Goal: Task Accomplishment & Management: Complete application form

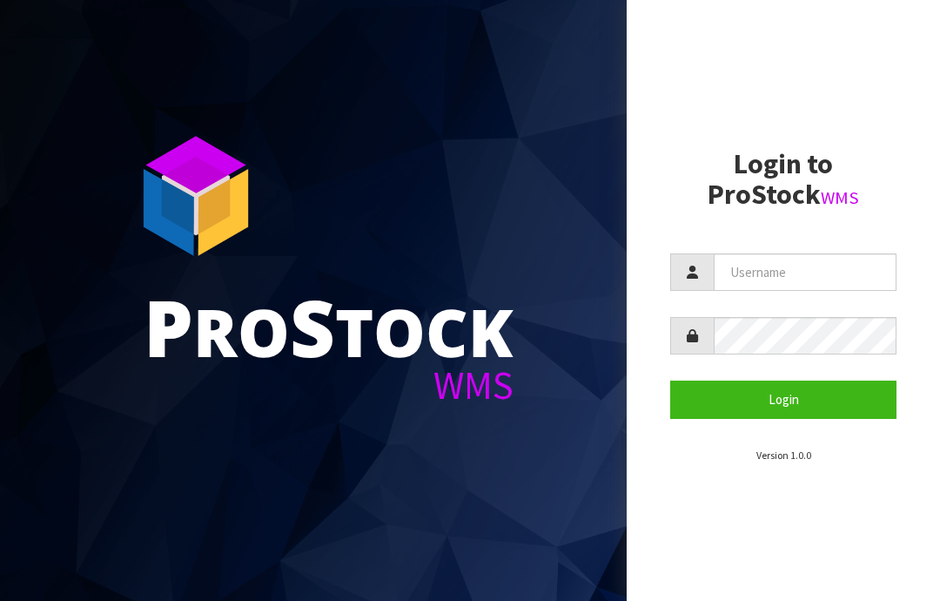
click at [759, 270] on input "text" at bounding box center [805, 271] width 183 height 37
type input "JGBIMPORTS"
click at [796, 400] on button "Login" at bounding box center [783, 398] width 226 height 37
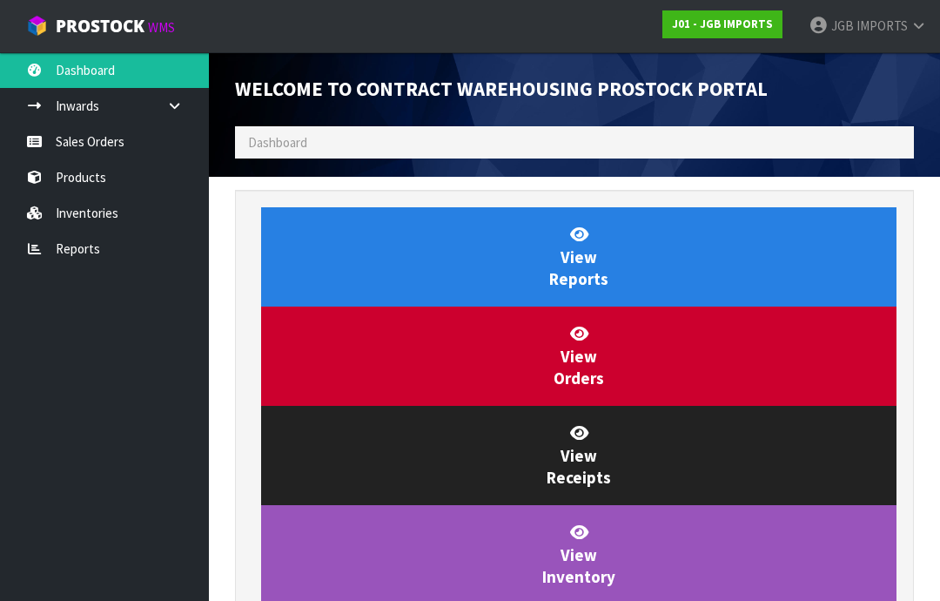
scroll to position [869461, 869782]
click at [83, 149] on link "Sales Orders" at bounding box center [104, 142] width 209 height 36
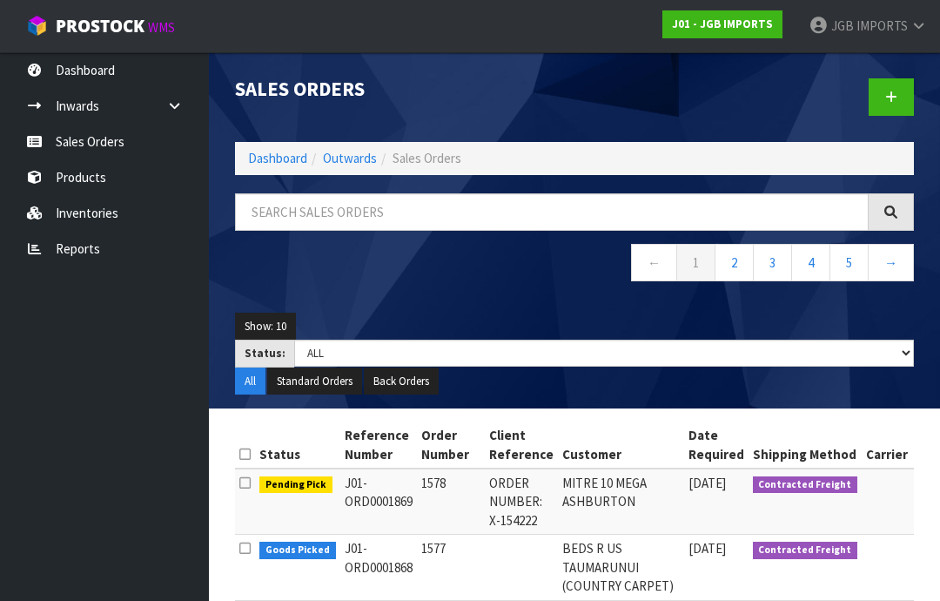
click at [889, 95] on icon at bounding box center [891, 97] width 12 height 13
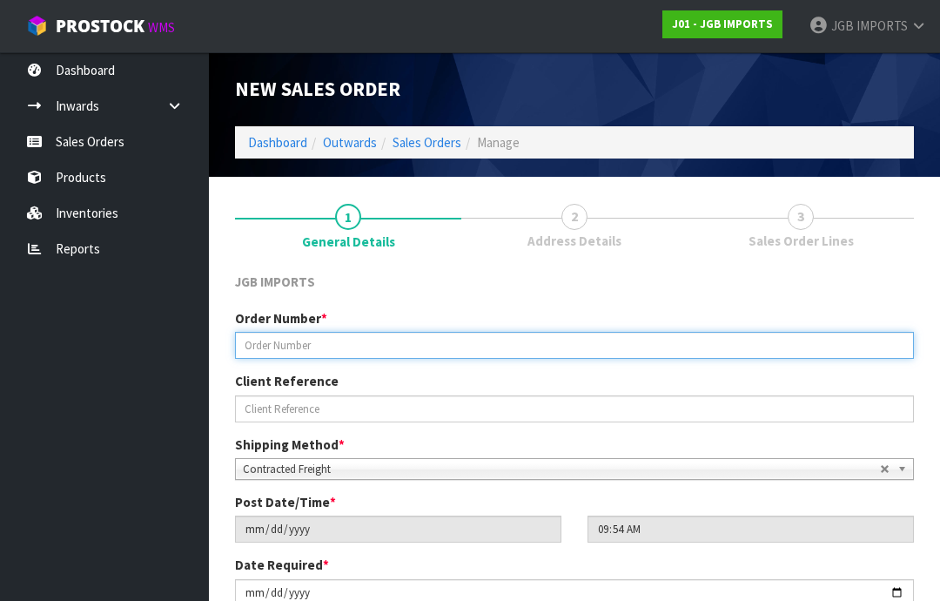
click at [277, 334] on input "text" at bounding box center [574, 345] width 679 height 27
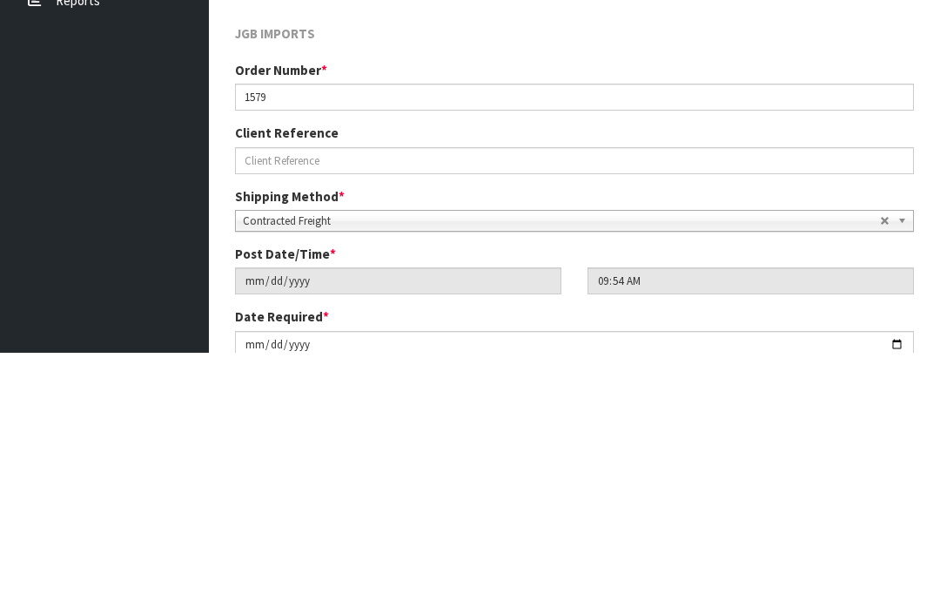
scroll to position [248, 0]
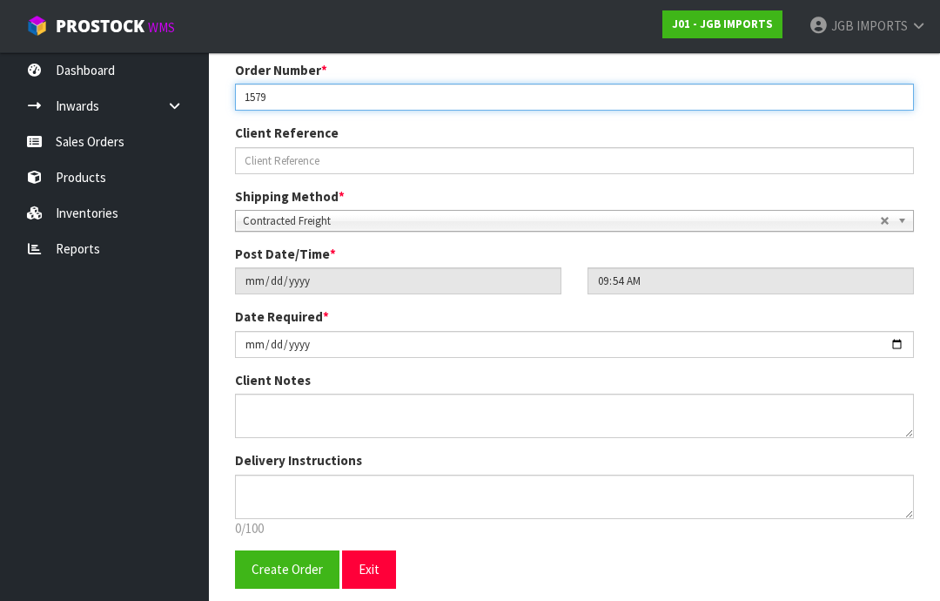
type input "1579"
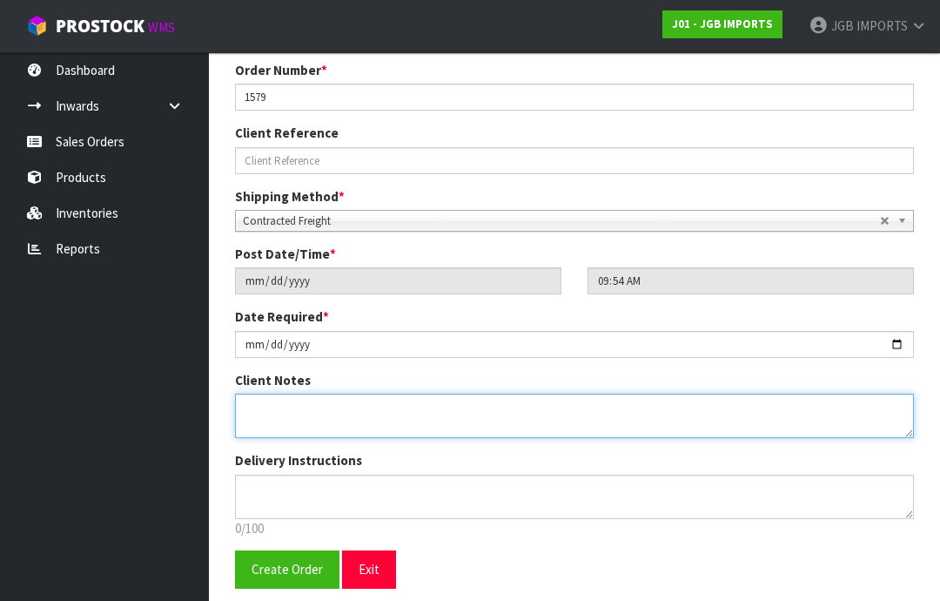
click at [268, 395] on textarea at bounding box center [574, 415] width 679 height 44
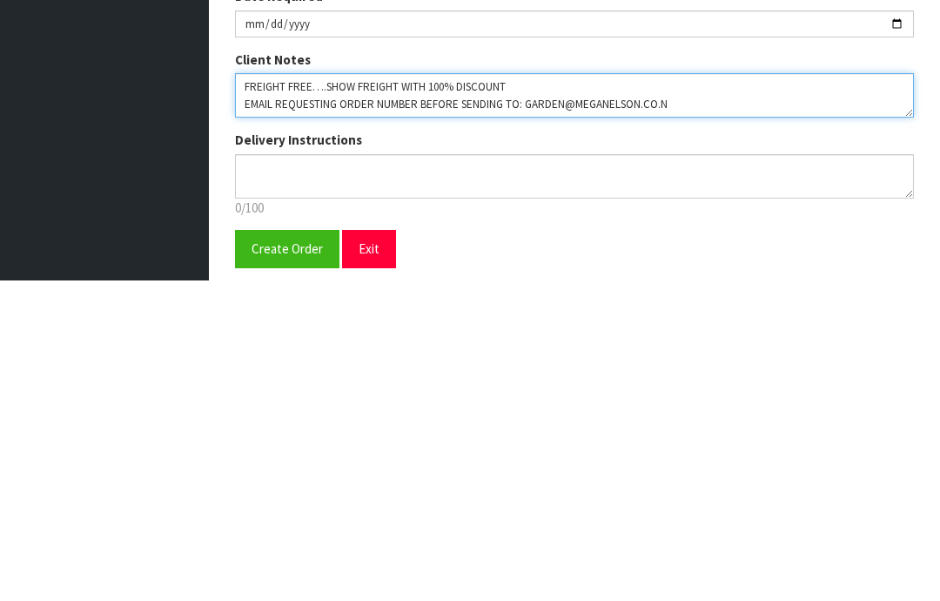
type textarea "FREIGHT FREE….SHOW FREIGHT WITH 100% DISCOUNT EMAIL REQUESTING ORDER NUMBER BEF…"
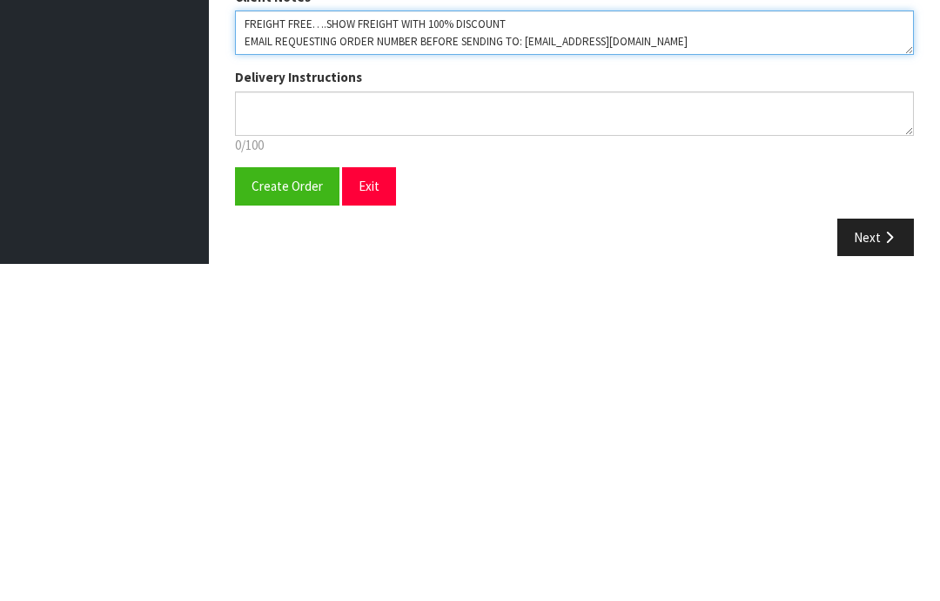
scroll to position [313, 0]
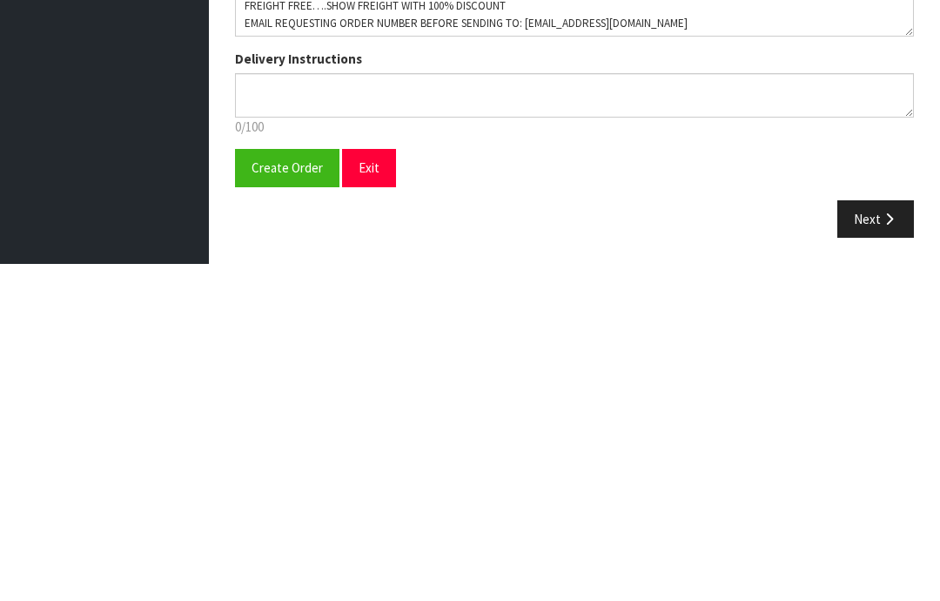
click at [287, 496] on span "Create Order" at bounding box center [287, 504] width 71 height 17
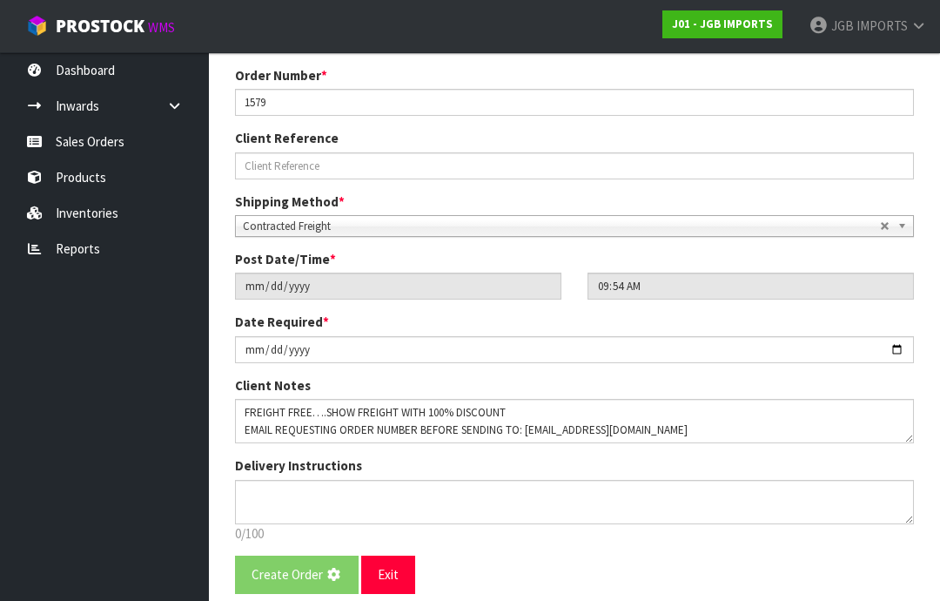
scroll to position [0, 0]
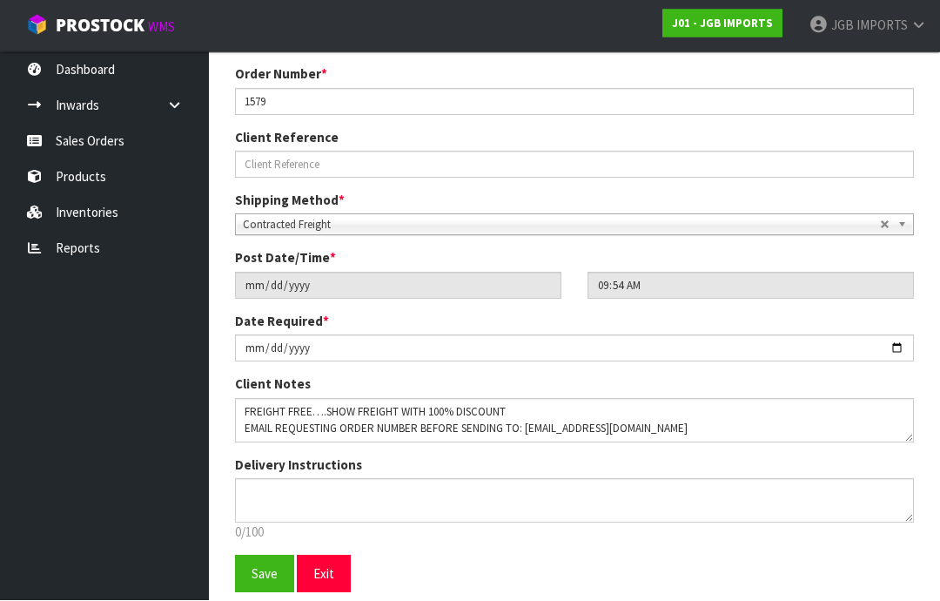
scroll to position [306, 0]
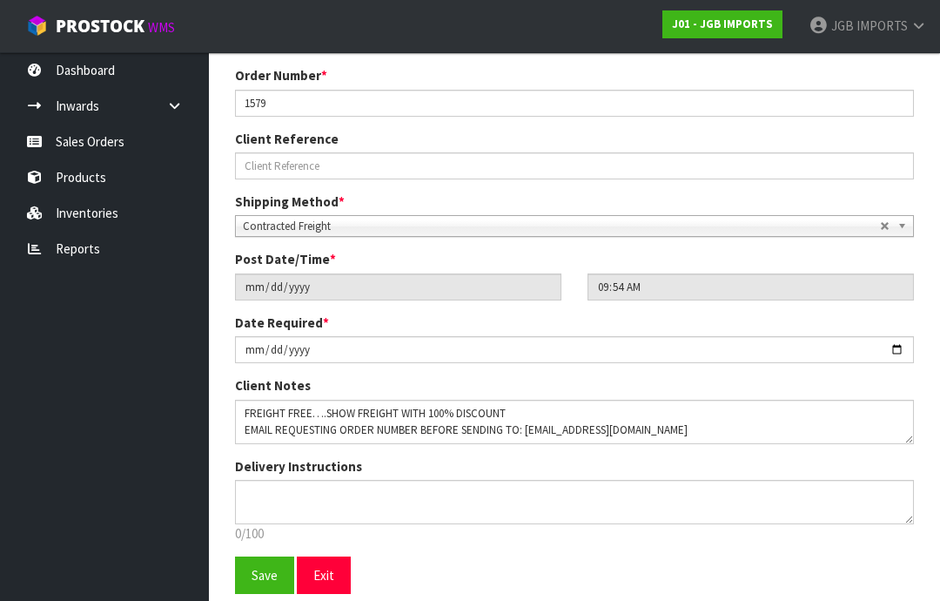
click at [258, 570] on span "Save" at bounding box center [265, 575] width 26 height 17
click at [254, 569] on span "Save" at bounding box center [265, 575] width 26 height 17
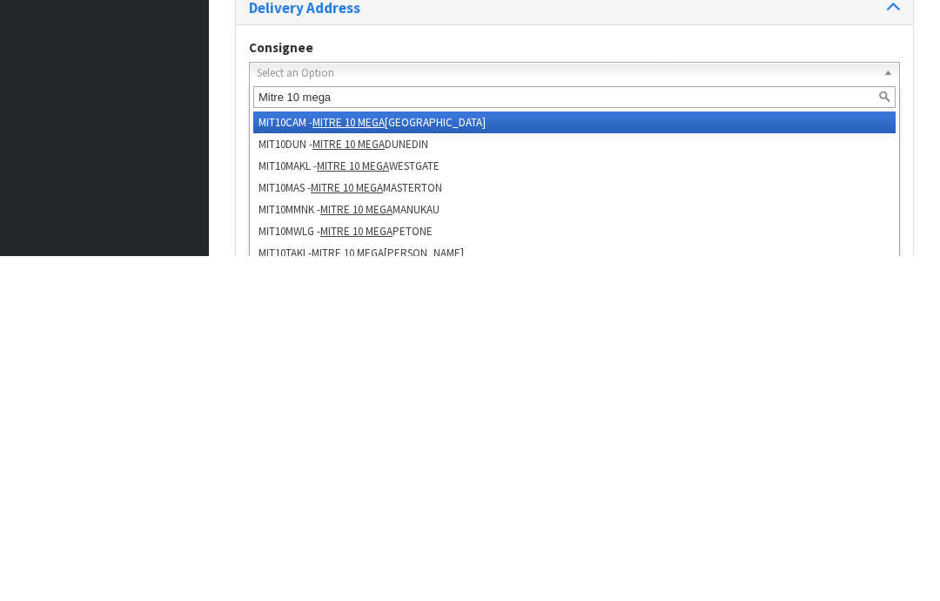
type input "Mitre 10 mega n"
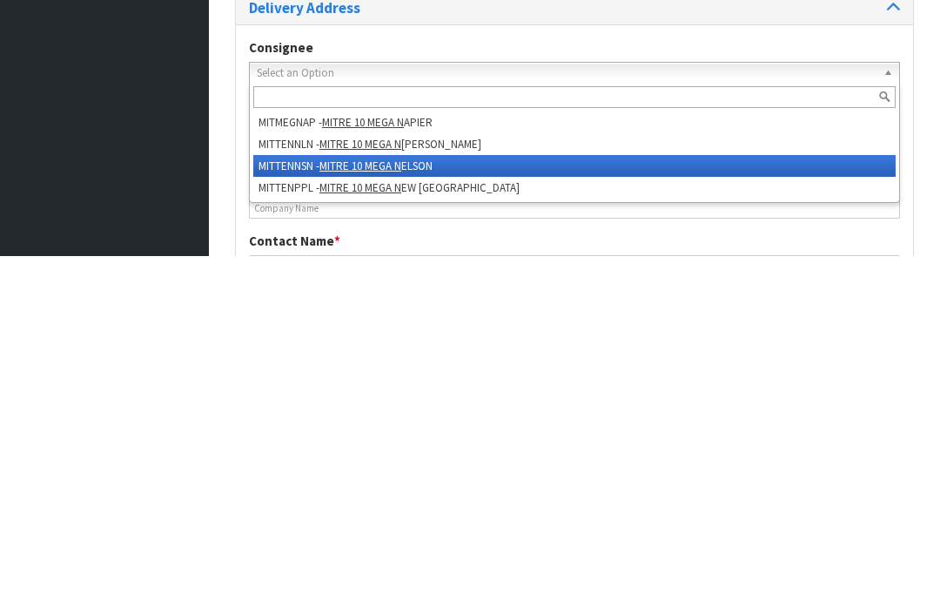
type input "[PHONE_NUMBER]"
type input "[STREET_ADDRESS]"
type input "7001"
type input "[PERSON_NAME]"
type input "ANNESBROOK"
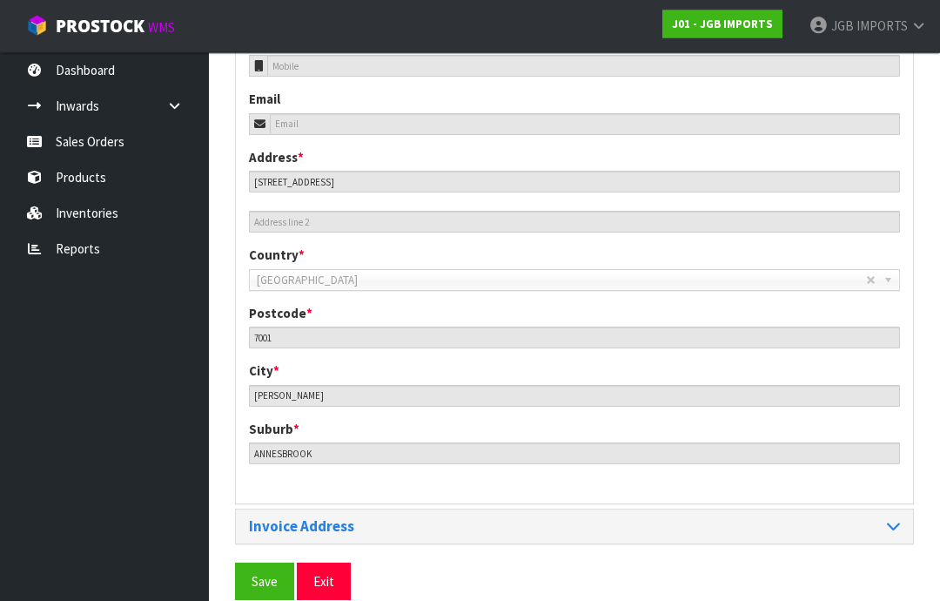
scroll to position [776, 0]
click at [265, 578] on span "Save" at bounding box center [265, 581] width 26 height 17
click at [255, 580] on span "Save" at bounding box center [265, 581] width 26 height 17
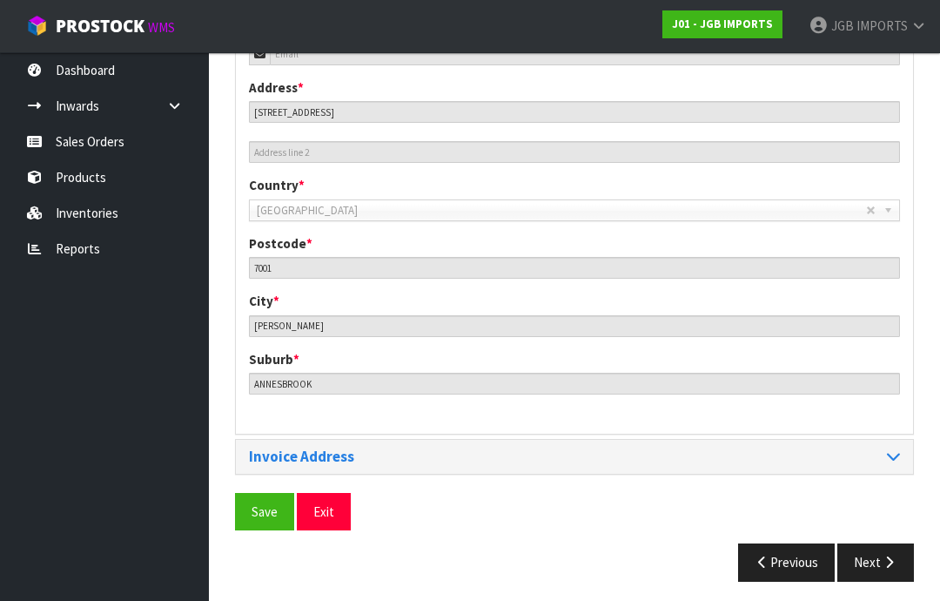
click at [871, 557] on button "Next" at bounding box center [875, 561] width 77 height 37
click at [884, 547] on button "Next" at bounding box center [875, 561] width 77 height 37
click at [882, 559] on icon "button" at bounding box center [889, 561] width 17 height 13
click at [878, 552] on button "Next" at bounding box center [875, 561] width 77 height 37
click at [883, 555] on icon "button" at bounding box center [889, 561] width 17 height 13
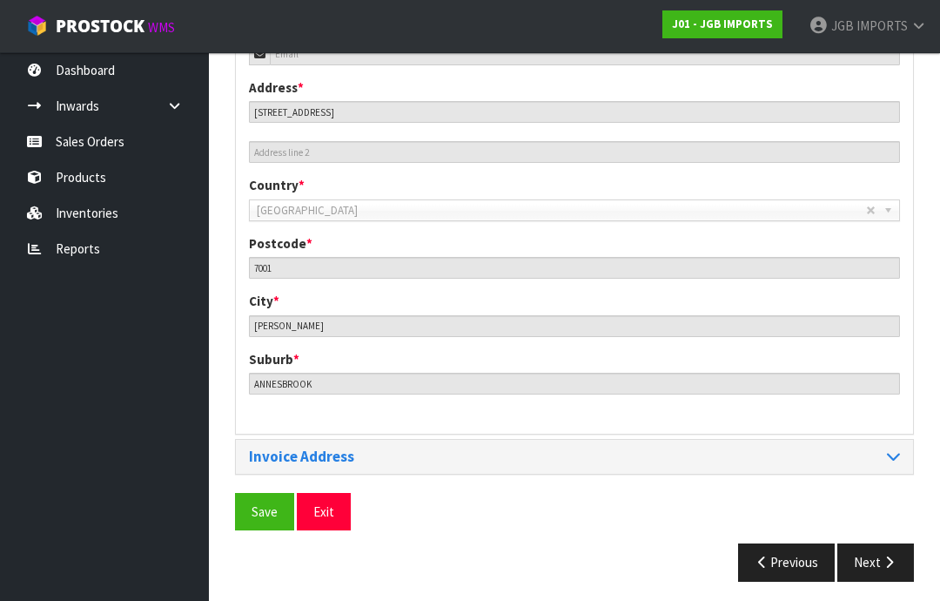
click at [891, 544] on button "Next" at bounding box center [875, 561] width 77 height 37
click at [256, 512] on span "Save" at bounding box center [265, 511] width 26 height 17
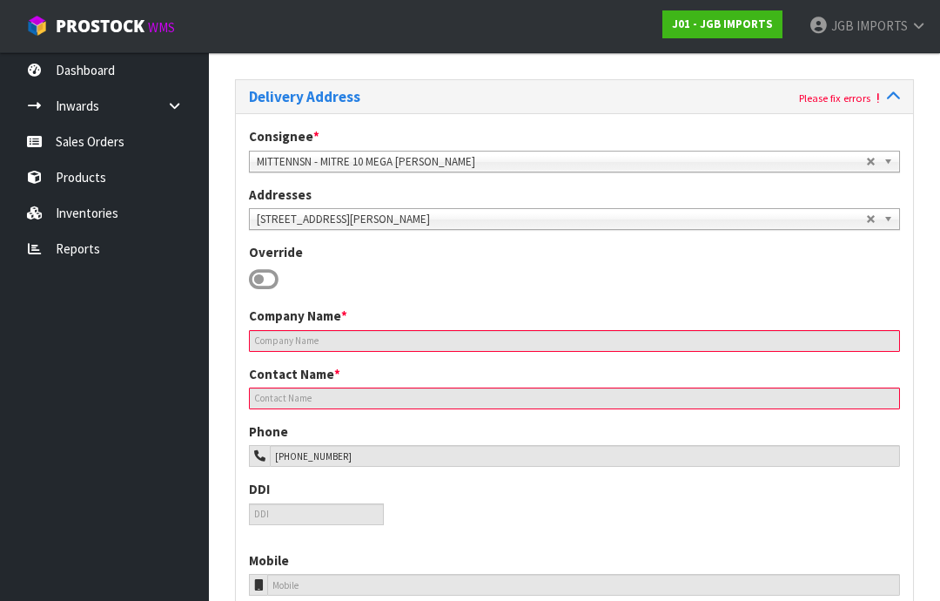
scroll to position [250, 0]
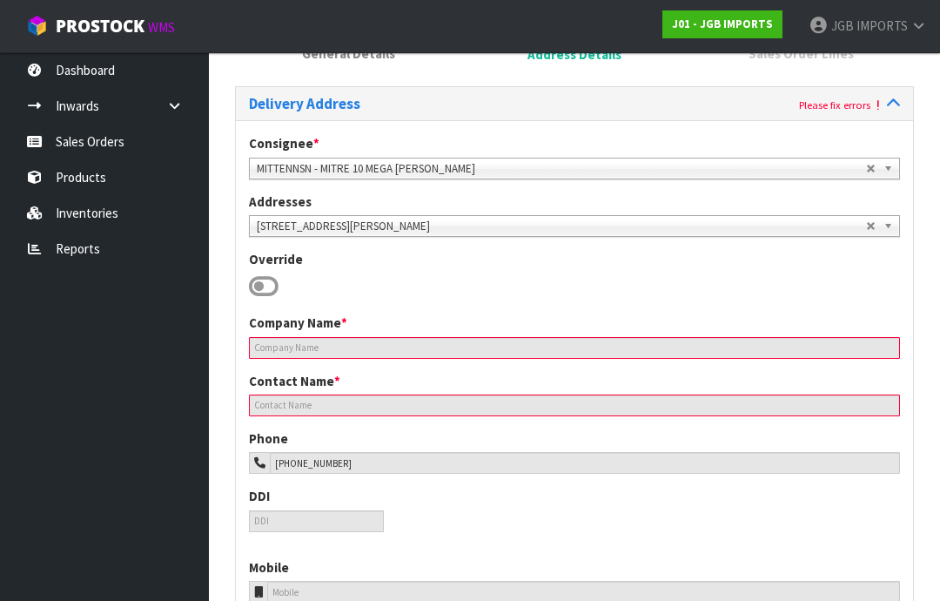
click at [588, 310] on div "Consignee * 000001.BAY MECHANICS - BAY MECHANICS 000001A - BRAKE & TRANSMISSION…" at bounding box center [574, 223] width 677 height 179
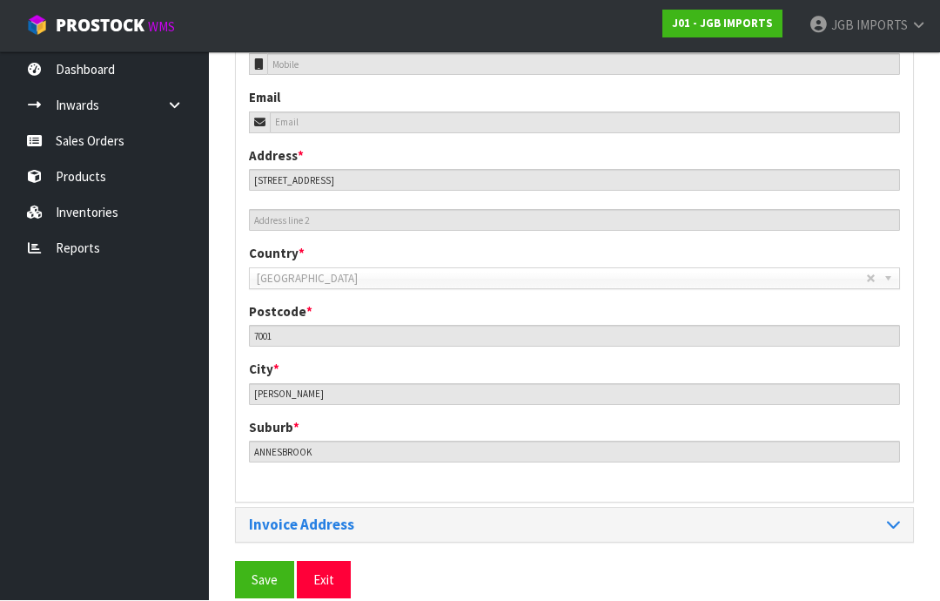
scroll to position [776, 0]
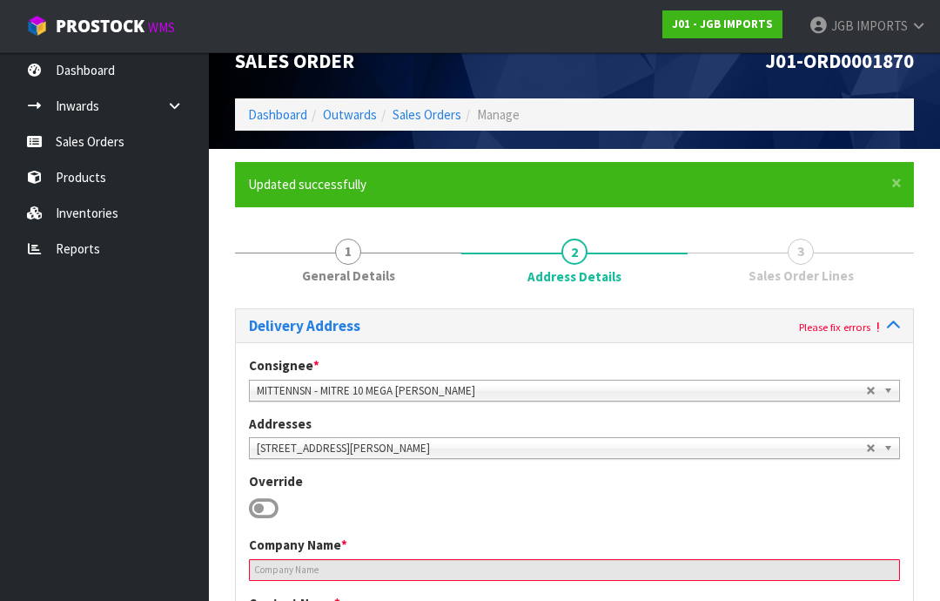
scroll to position [27, 0]
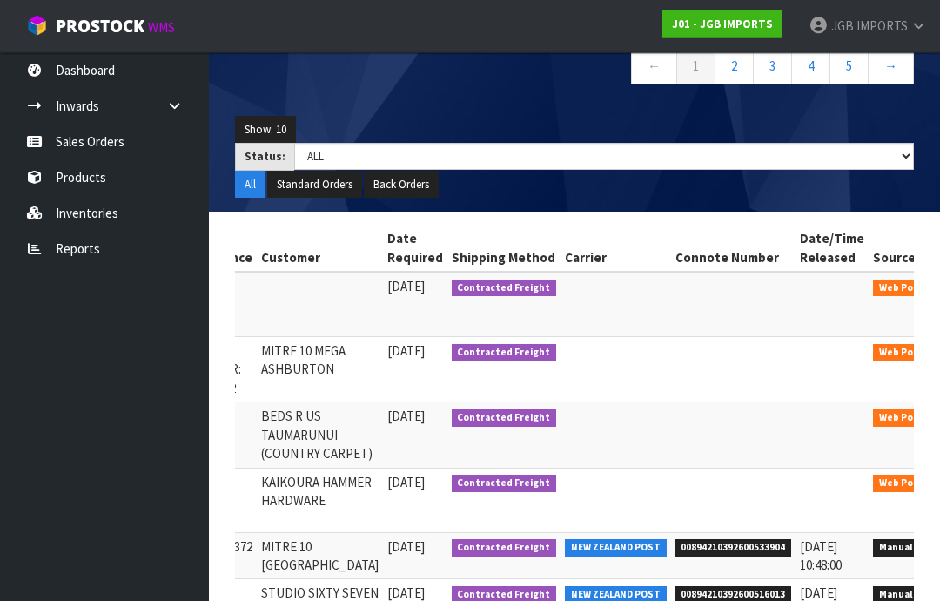
scroll to position [0, 301]
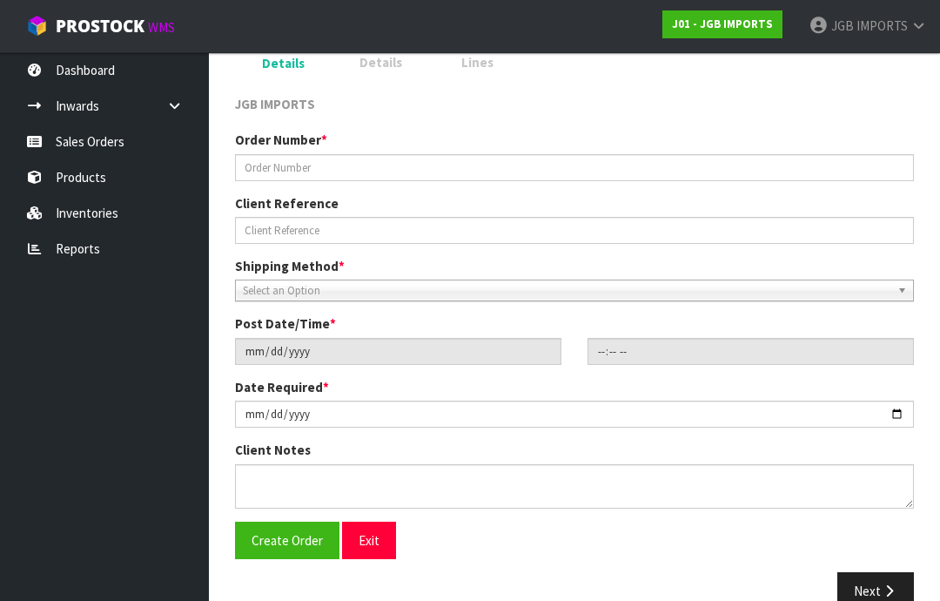
scroll to position [163, 0]
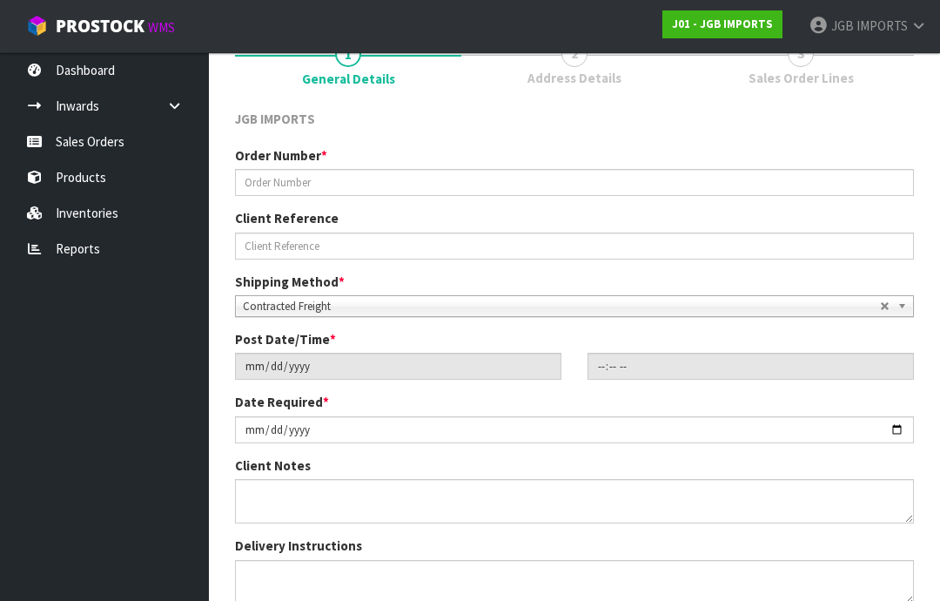
type input "1579"
type input "[DATE]"
type input "09:54:00.000"
type input "[DATE]"
type textarea "FREIGHT FREE….SHOW FREIGHT WITH 100% DISCOUNT EMAIL REQUESTING ORDER NUMBER BEF…"
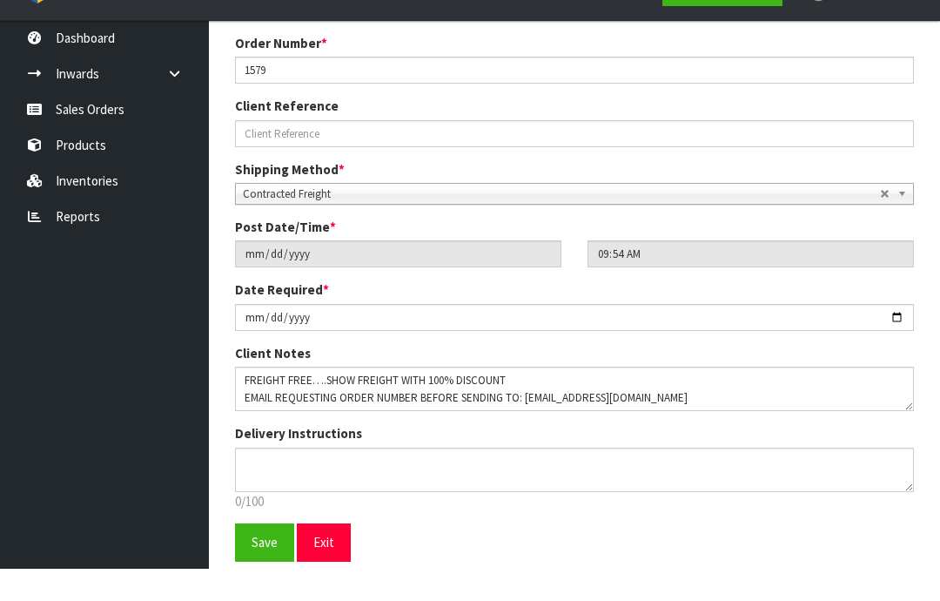
scroll to position [243, 0]
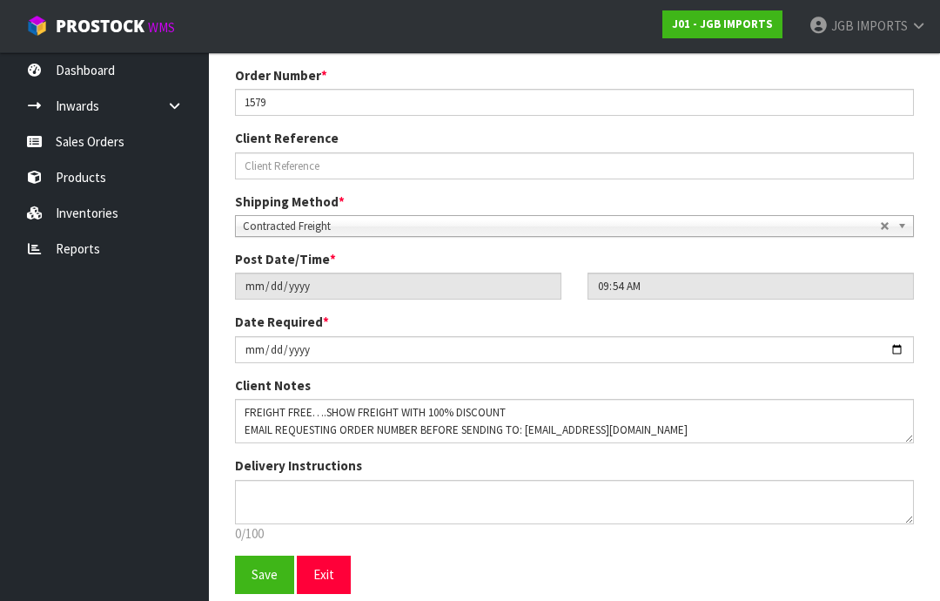
click at [257, 575] on span "Save" at bounding box center [265, 574] width 26 height 17
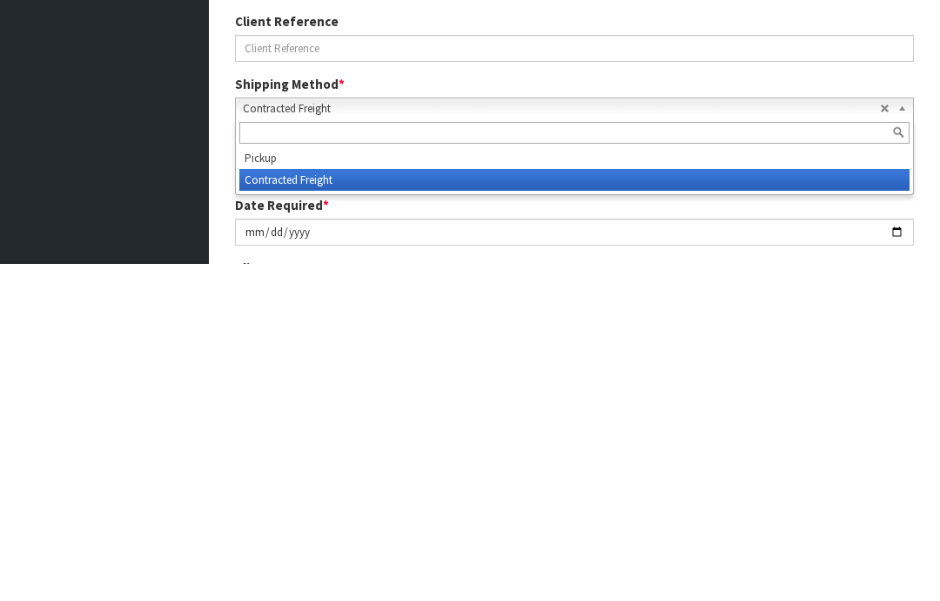
scroll to position [306, 0]
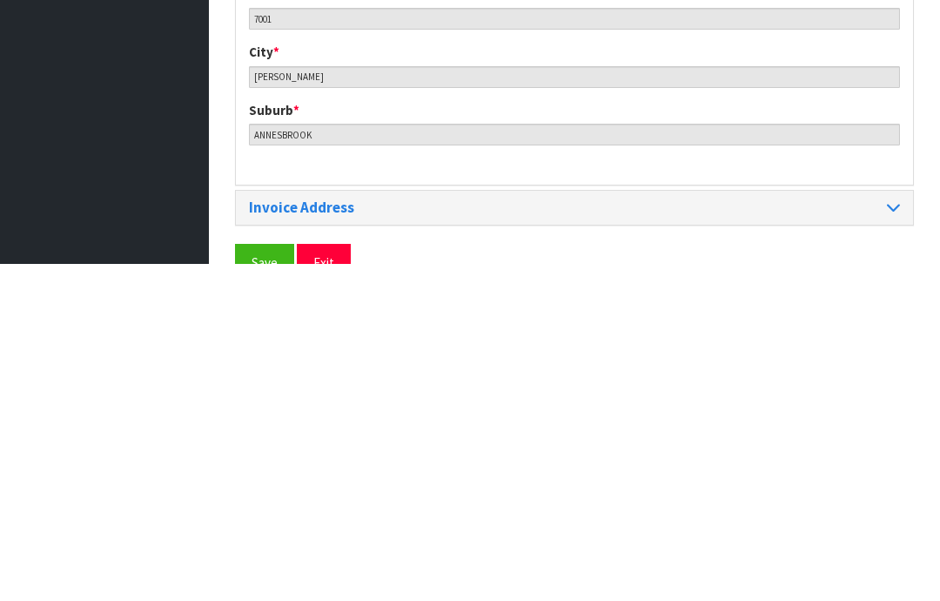
scroll to position [759, 0]
click at [260, 589] on span "Save" at bounding box center [265, 597] width 26 height 17
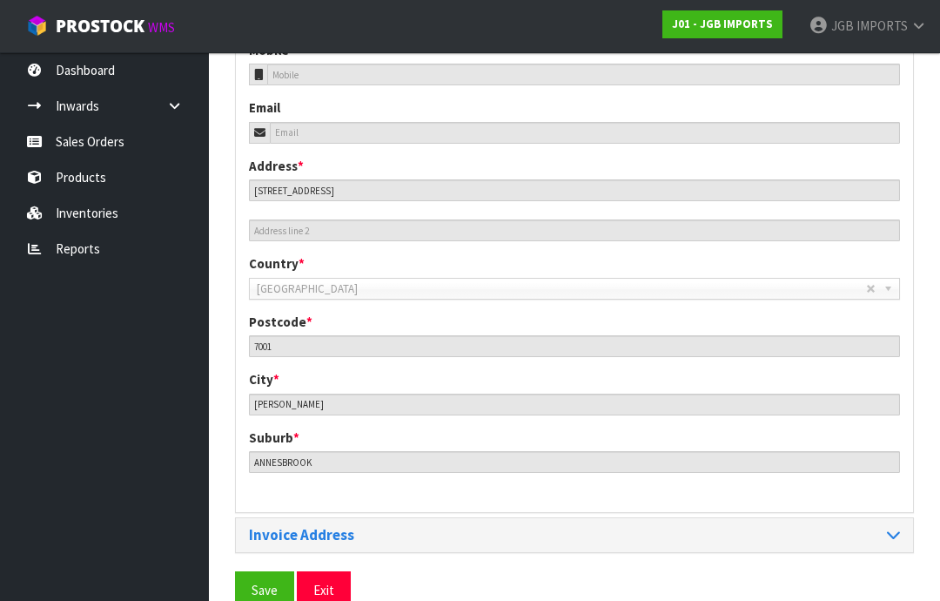
scroll to position [776, 0]
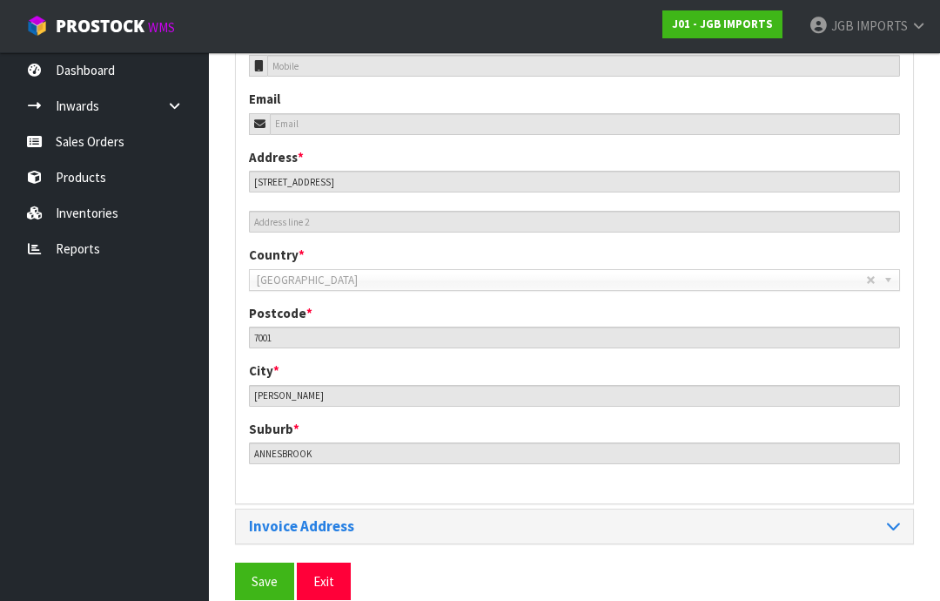
scroll to position [845, 0]
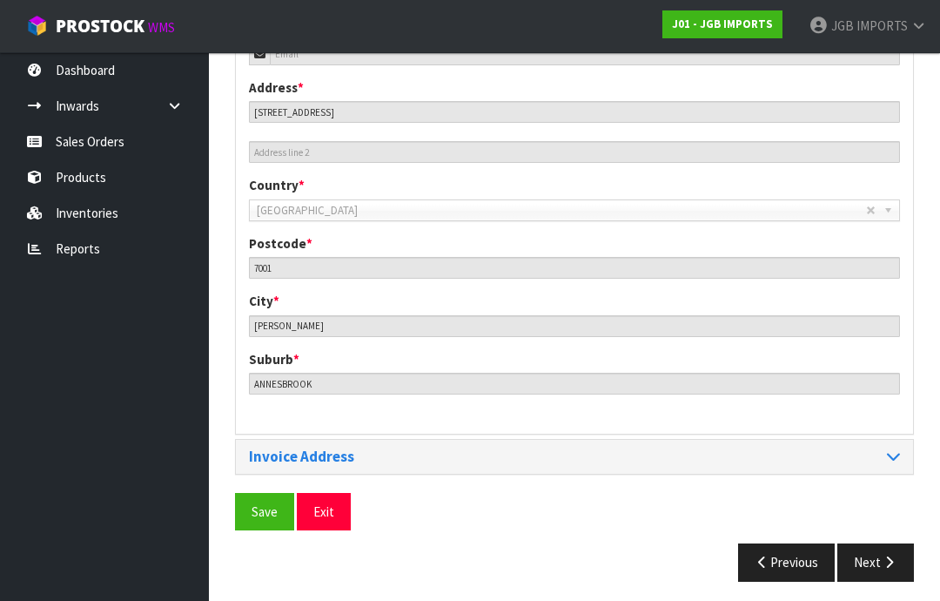
click at [883, 566] on button "Next" at bounding box center [875, 561] width 77 height 37
click at [881, 571] on button "Next" at bounding box center [875, 561] width 77 height 37
click at [876, 574] on button "Next" at bounding box center [875, 561] width 77 height 37
click at [886, 555] on icon "button" at bounding box center [889, 561] width 17 height 13
click at [895, 559] on icon "button" at bounding box center [889, 561] width 17 height 13
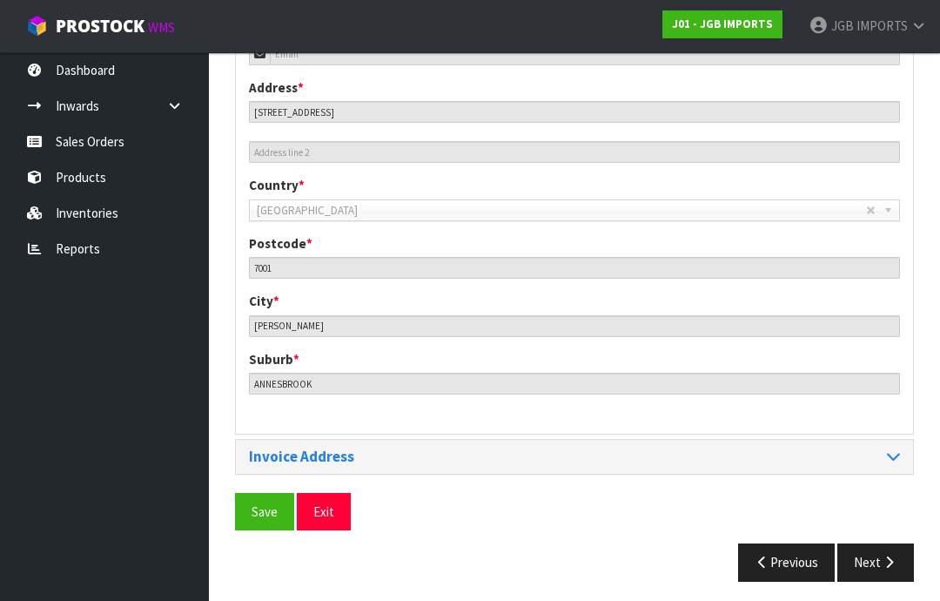
click at [258, 507] on span "Save" at bounding box center [265, 511] width 26 height 17
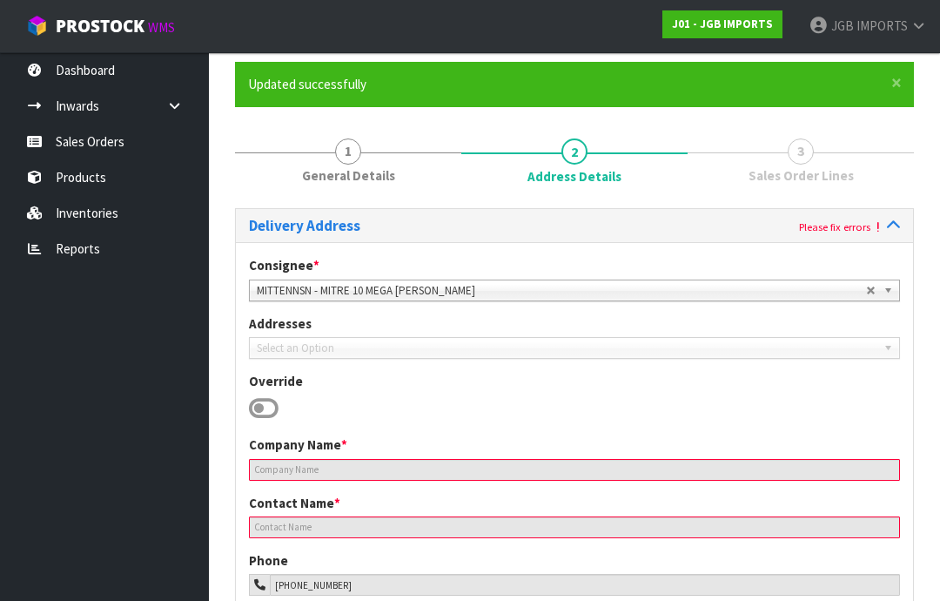
scroll to position [127, 0]
